Goal: Browse casually: Explore the website without a specific task or goal

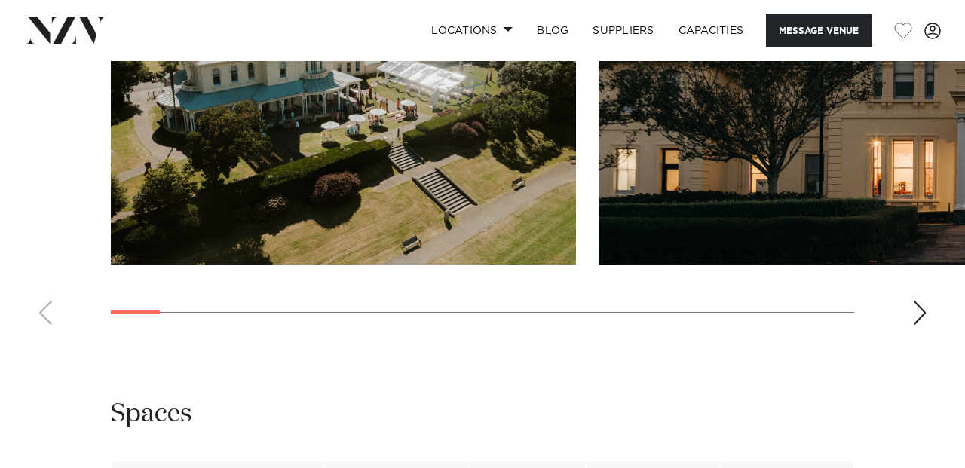
scroll to position [1594, 0]
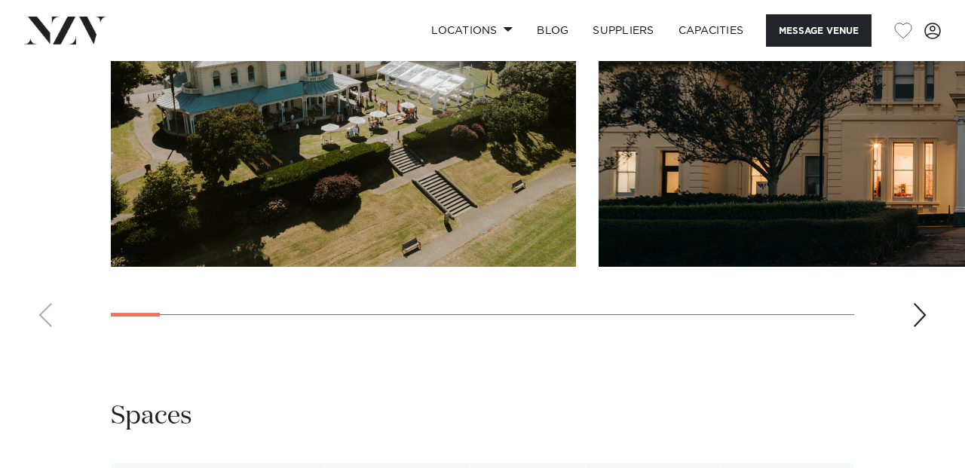
click at [922, 327] on div "Next slide" at bounding box center [919, 315] width 15 height 24
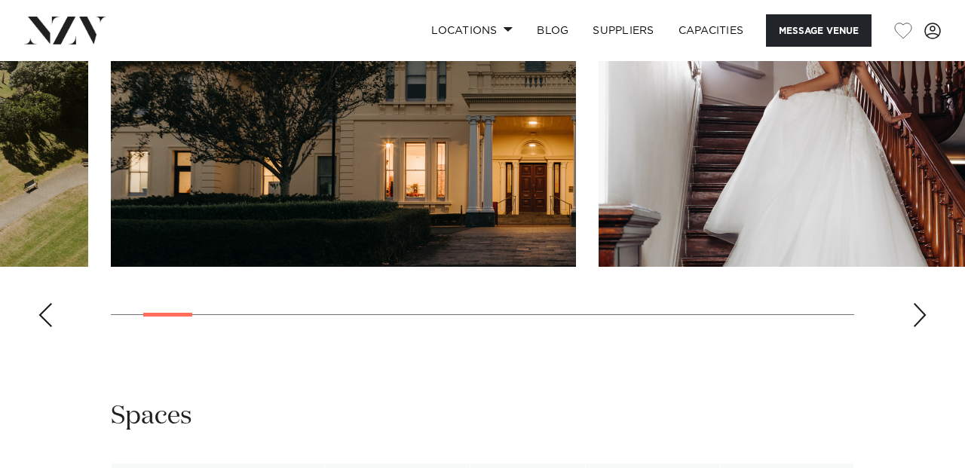
click at [921, 327] on div "Next slide" at bounding box center [919, 315] width 15 height 24
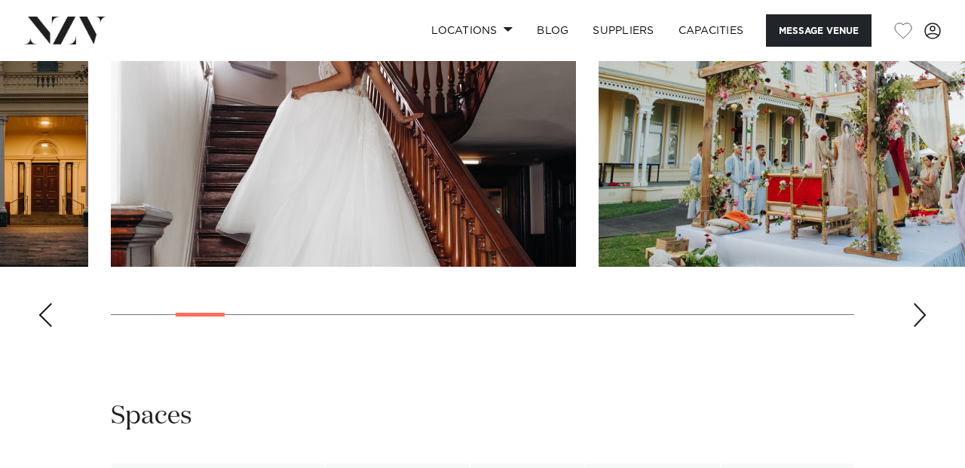
click at [921, 327] on div "Next slide" at bounding box center [919, 315] width 15 height 24
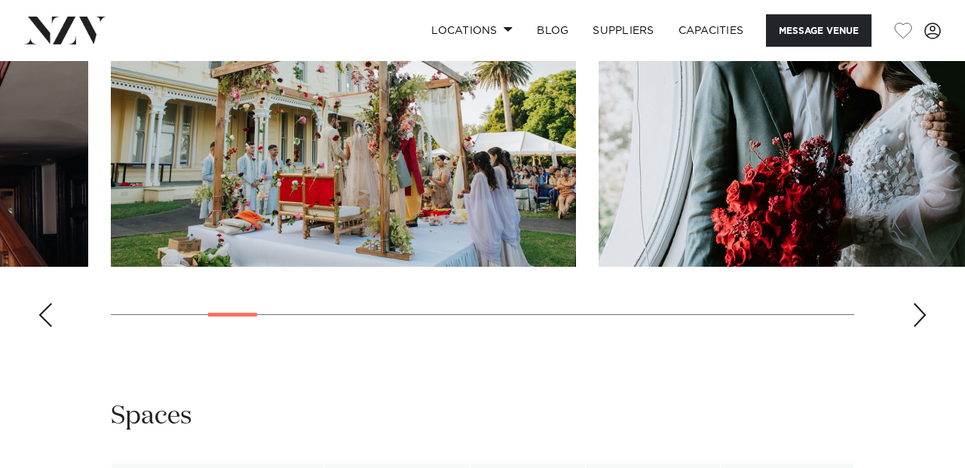
click at [921, 327] on div "Next slide" at bounding box center [919, 315] width 15 height 24
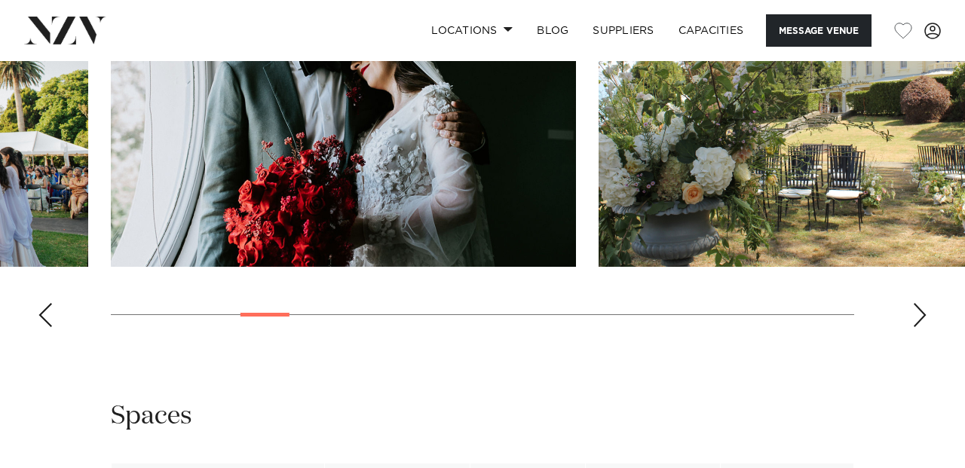
click at [921, 327] on div "Next slide" at bounding box center [919, 315] width 15 height 24
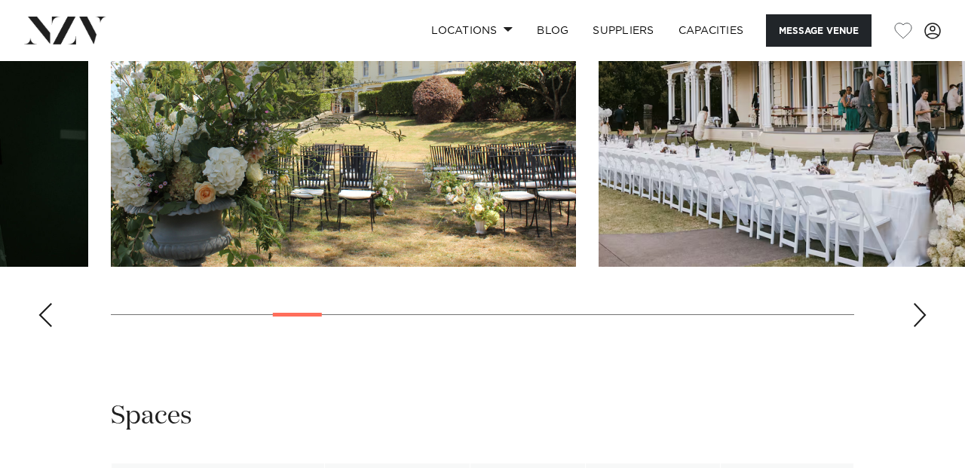
click at [921, 327] on div "Next slide" at bounding box center [919, 315] width 15 height 24
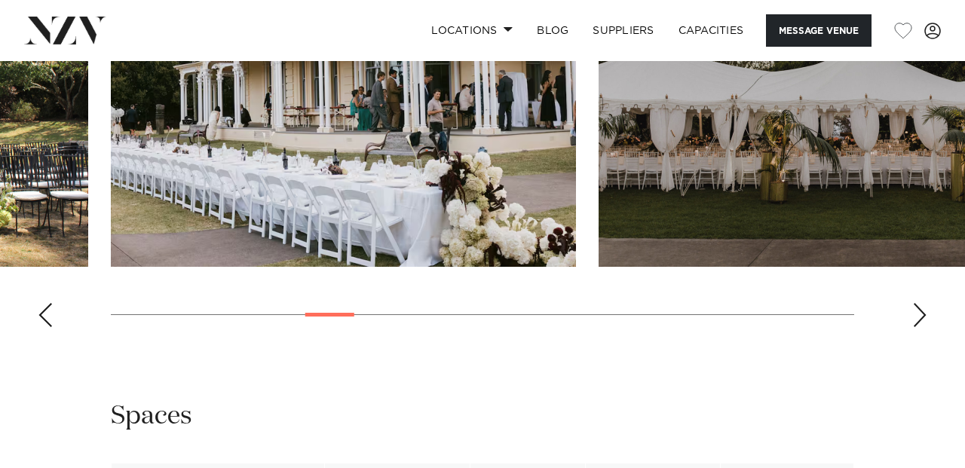
click at [921, 327] on div "Next slide" at bounding box center [919, 315] width 15 height 24
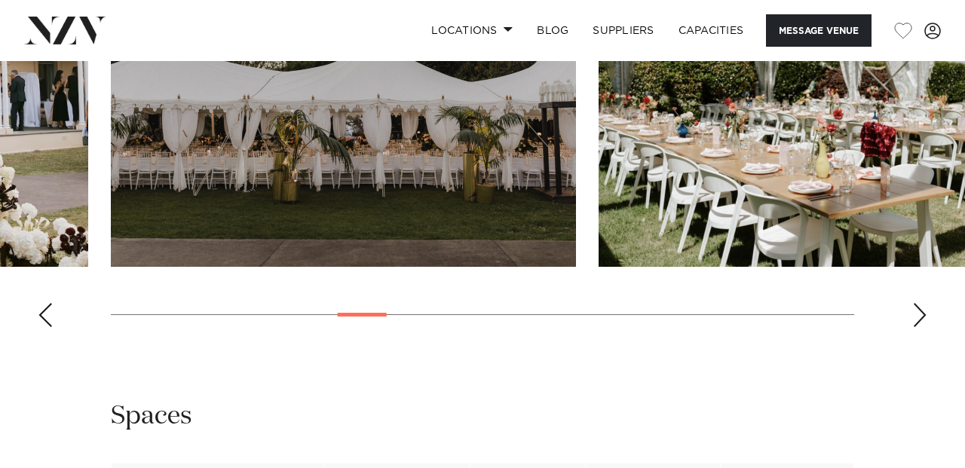
click at [921, 327] on div "Next slide" at bounding box center [919, 315] width 15 height 24
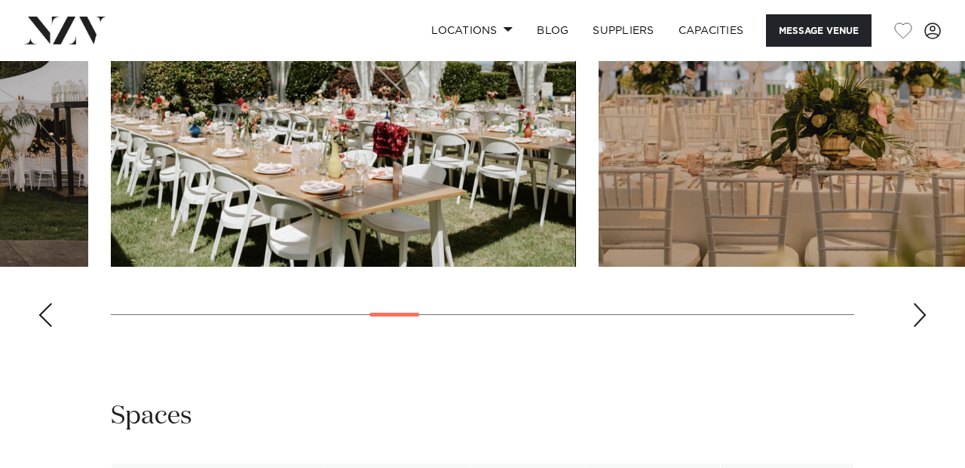
click at [921, 327] on div "Next slide" at bounding box center [919, 315] width 15 height 24
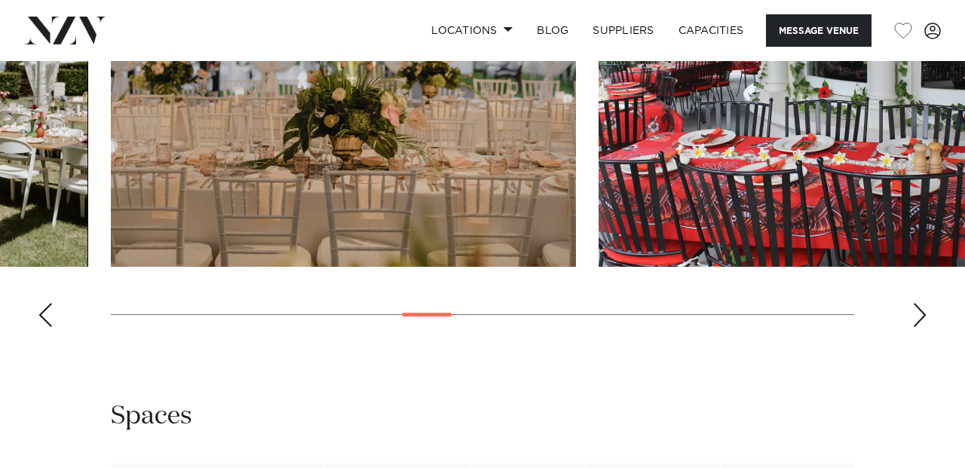
click at [921, 327] on div "Next slide" at bounding box center [919, 315] width 15 height 24
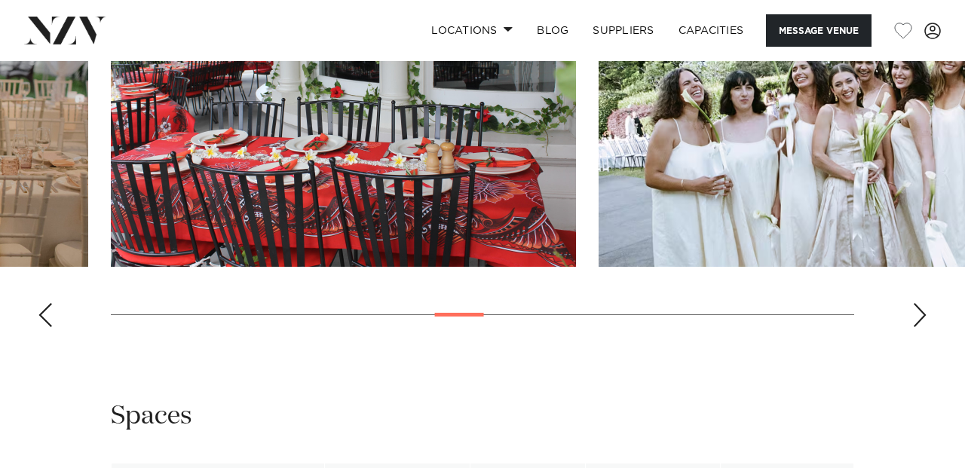
click at [921, 327] on div "Next slide" at bounding box center [919, 315] width 15 height 24
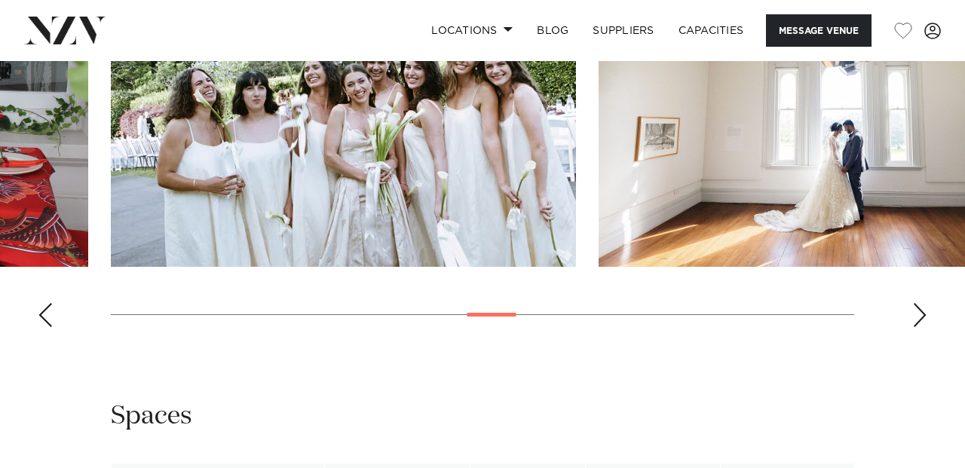
click at [921, 327] on div "Next slide" at bounding box center [919, 315] width 15 height 24
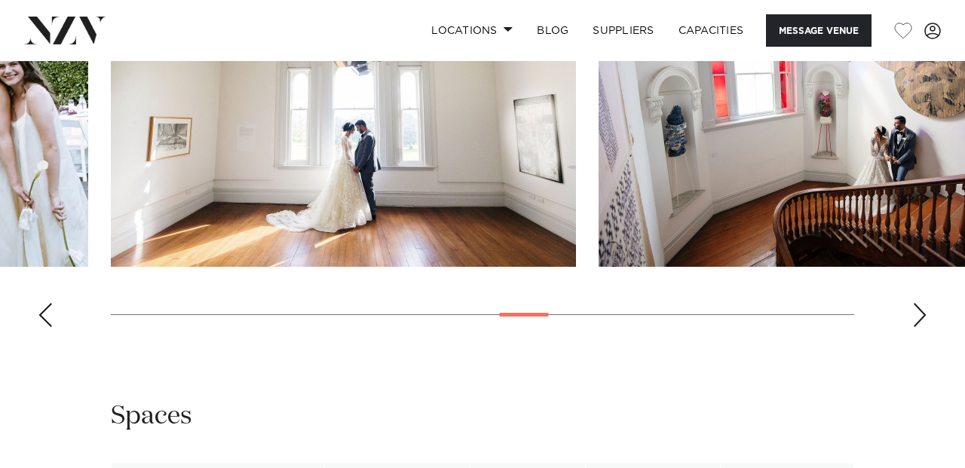
click at [920, 327] on div "Next slide" at bounding box center [919, 315] width 15 height 24
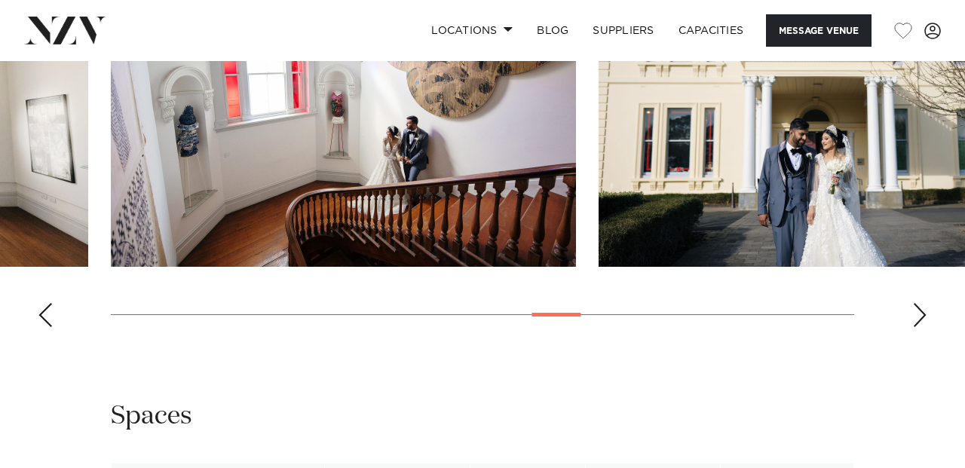
click at [920, 327] on div "Next slide" at bounding box center [919, 315] width 15 height 24
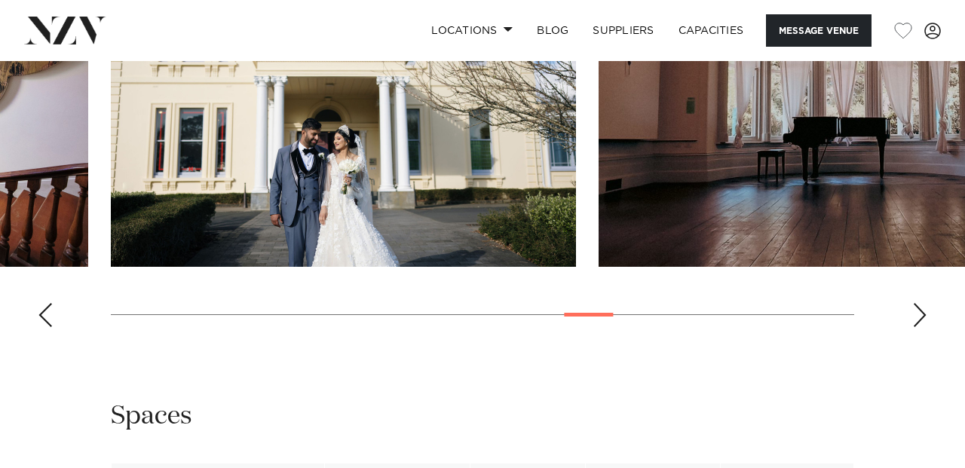
click at [920, 327] on div "Next slide" at bounding box center [919, 315] width 15 height 24
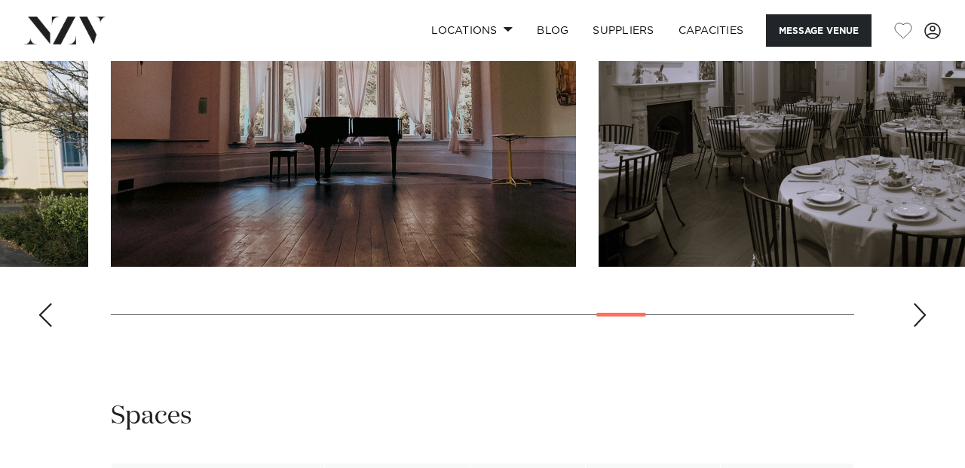
click at [923, 327] on div "Next slide" at bounding box center [919, 315] width 15 height 24
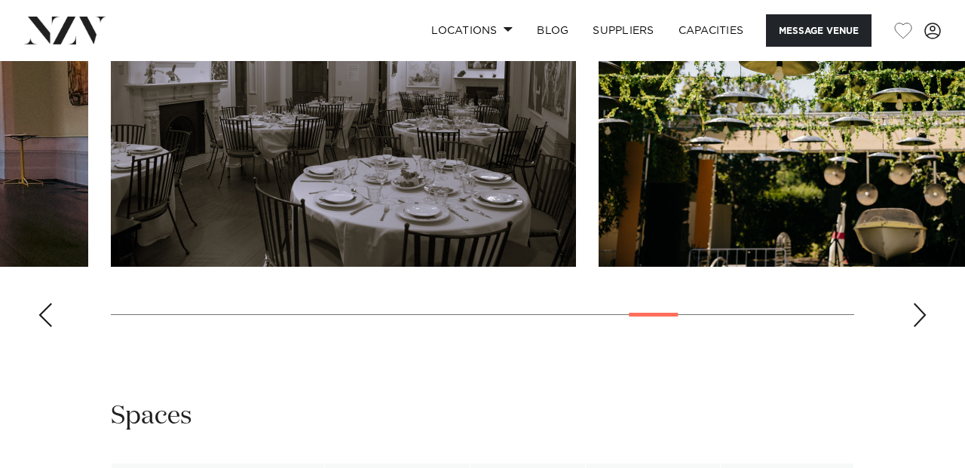
click at [923, 327] on div "Next slide" at bounding box center [919, 315] width 15 height 24
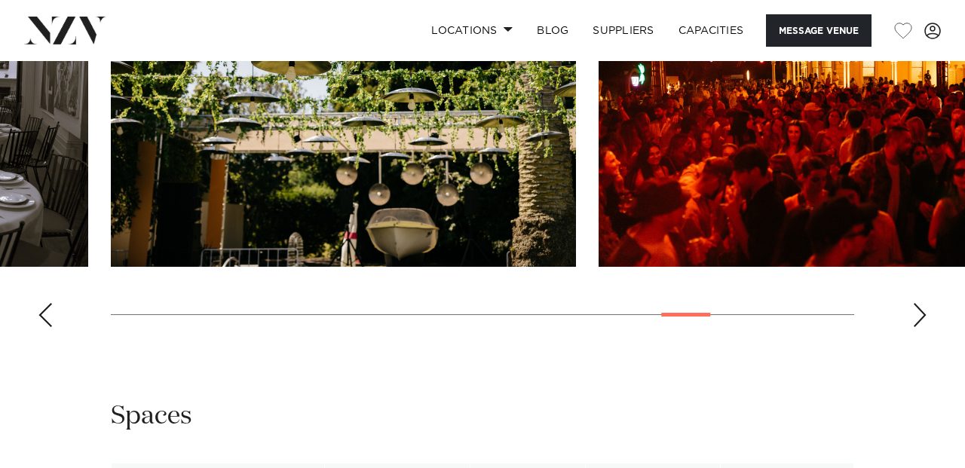
click at [923, 327] on div "Next slide" at bounding box center [919, 315] width 15 height 24
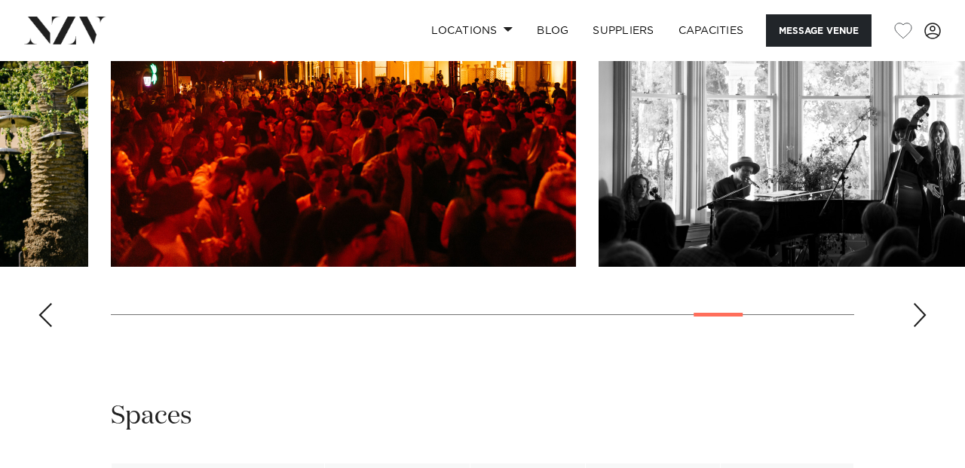
click at [925, 327] on div "Next slide" at bounding box center [919, 315] width 15 height 24
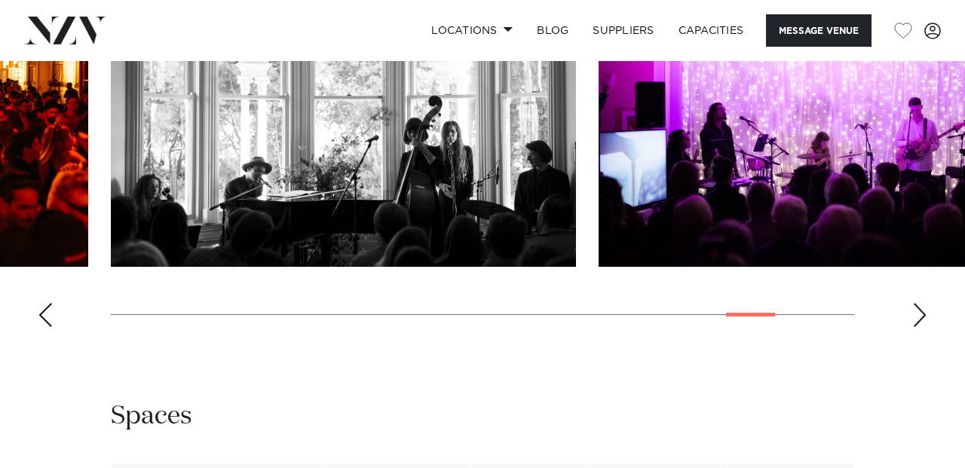
click at [925, 327] on div "Next slide" at bounding box center [919, 315] width 15 height 24
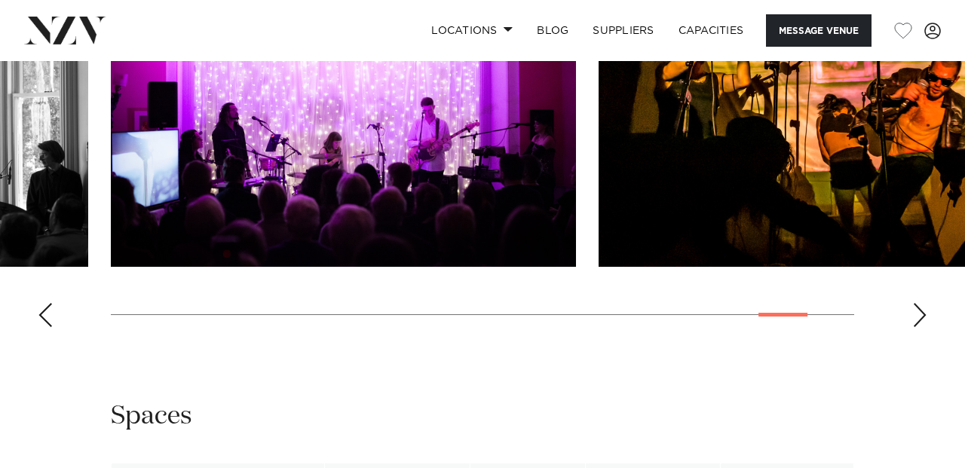
click at [925, 327] on div "Next slide" at bounding box center [919, 315] width 15 height 24
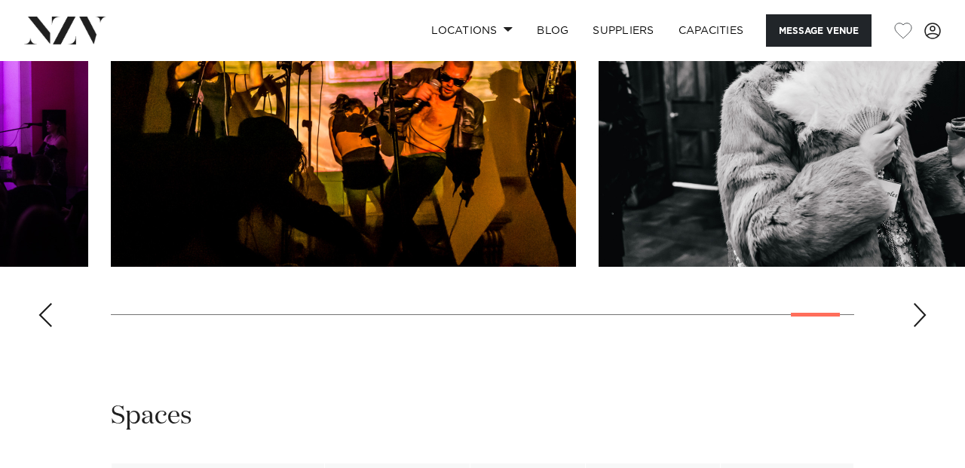
click at [926, 327] on div "Next slide" at bounding box center [919, 315] width 15 height 24
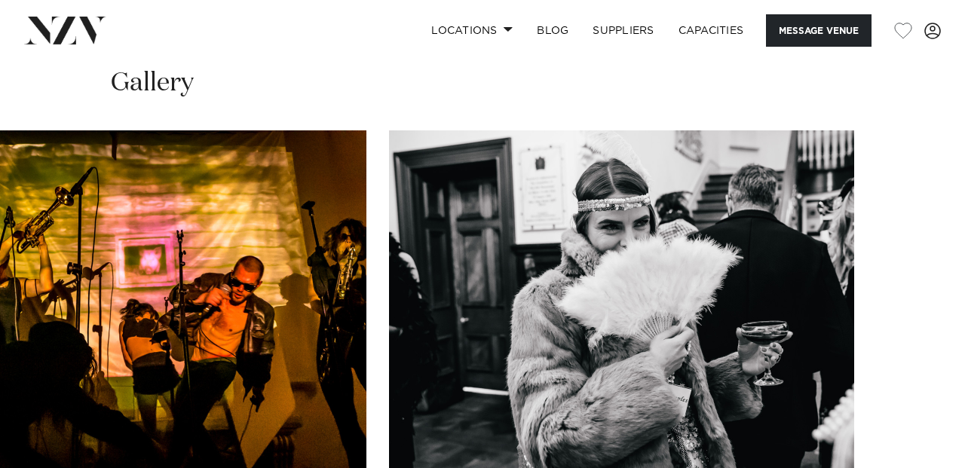
scroll to position [1392, 0]
